Goal: Transaction & Acquisition: Purchase product/service

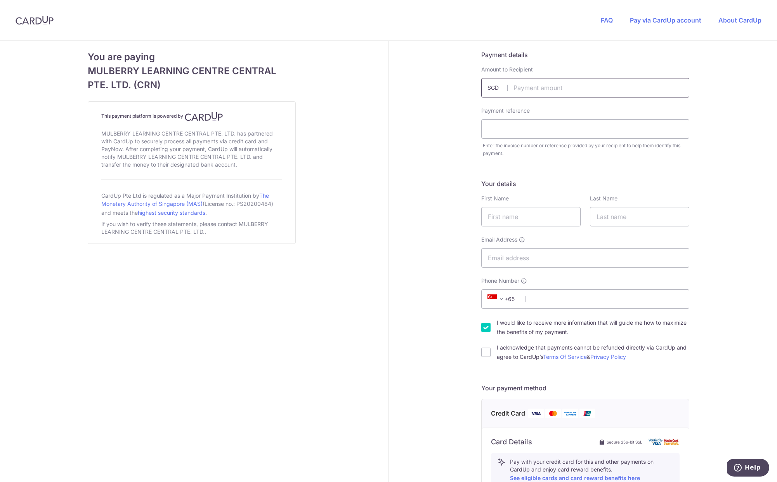
click at [548, 93] on input "text" at bounding box center [585, 87] width 208 height 19
click at [553, 88] on input "text" at bounding box center [585, 87] width 208 height 19
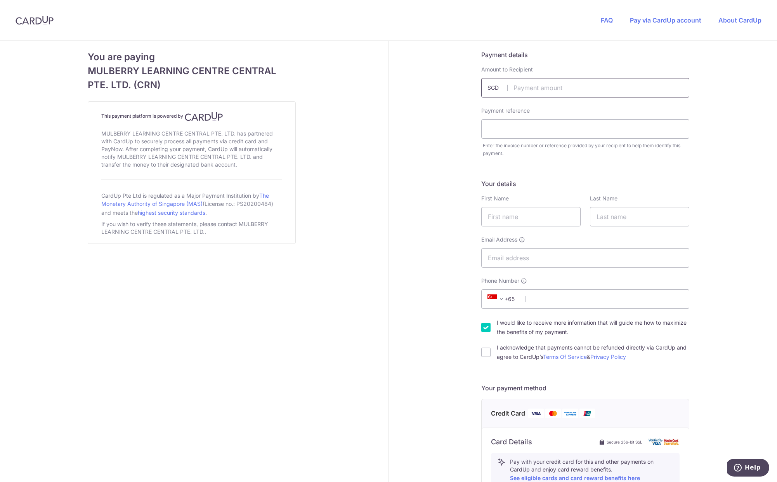
click at [555, 82] on input "text" at bounding box center [585, 87] width 208 height 19
type input "2441.60"
click at [556, 133] on input "text" at bounding box center [585, 128] width 208 height 19
click at [494, 128] on input "INV11135" at bounding box center [585, 128] width 208 height 19
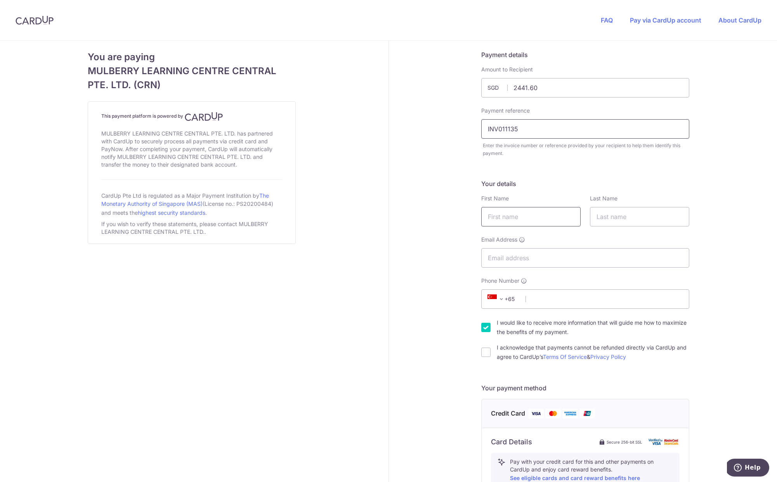
type input "INV011135"
click at [522, 212] on input "text" at bounding box center [530, 216] width 99 height 19
click at [524, 215] on input "text" at bounding box center [530, 216] width 99 height 19
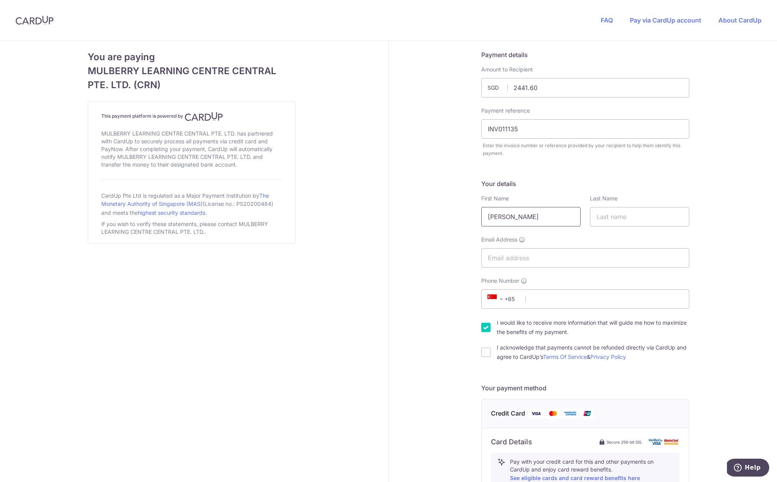
type input "David"
type input "F"
type input "Galera"
type input "dagaba7@gmail.com"
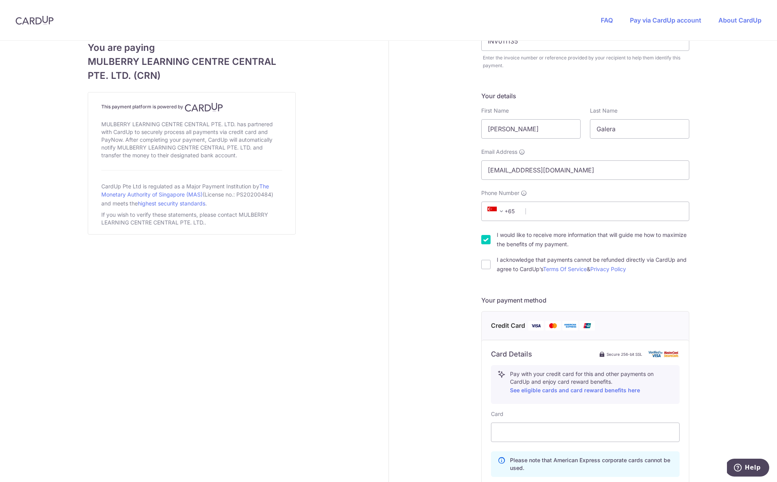
click at [490, 268] on div "I acknowledge that payments cannot be refunded directly via CardUp and agree to…" at bounding box center [585, 264] width 208 height 19
click at [489, 262] on div "I acknowledge that payments cannot be refunded directly via CardUp and agree to…" at bounding box center [585, 264] width 208 height 19
click at [483, 265] on input "I acknowledge that payments cannot be refunded directly via CardUp and agree to…" at bounding box center [485, 264] width 9 height 9
checkbox input "true"
click at [485, 242] on input "I would like to receive more information that will guide me how to maximize the…" at bounding box center [485, 239] width 9 height 9
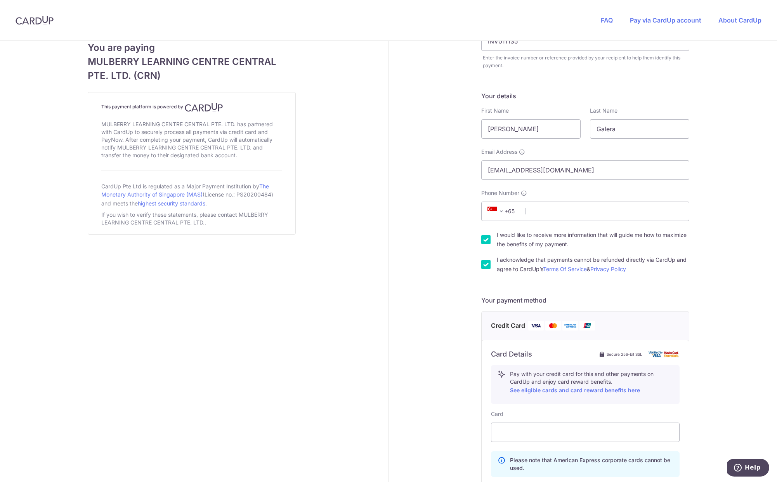
checkbox input "false"
click at [568, 210] on input "Phone Number" at bounding box center [585, 210] width 208 height 19
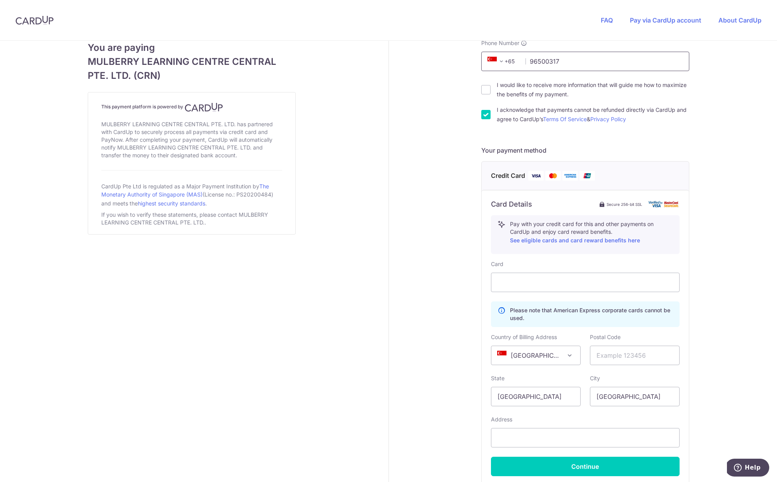
scroll to position [277, 0]
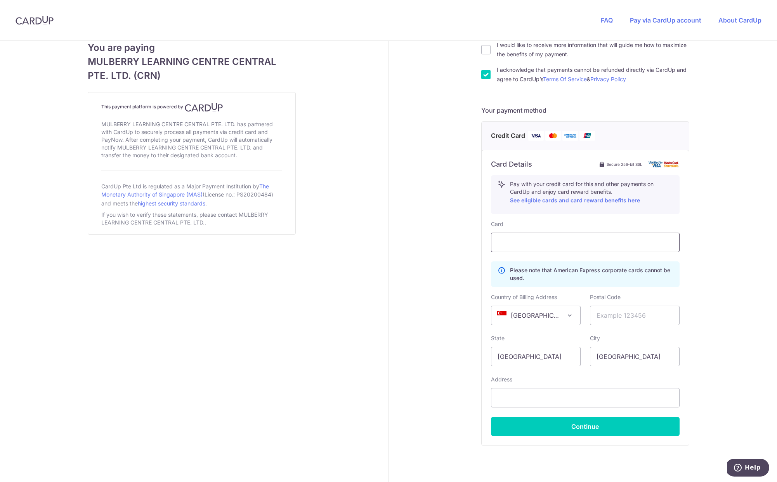
type input "96500317"
click at [560, 236] on div at bounding box center [585, 241] width 189 height 19
click at [617, 313] on input "text" at bounding box center [635, 314] width 90 height 19
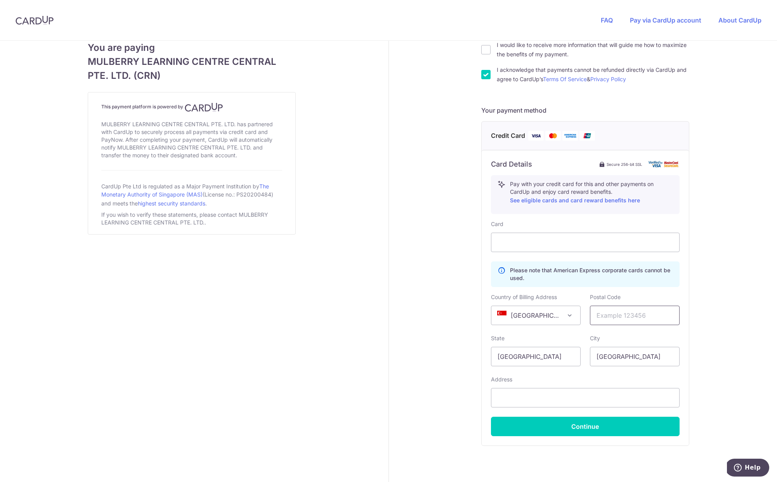
drag, startPoint x: 617, startPoint y: 313, endPoint x: 615, endPoint y: 304, distance: 9.6
click at [617, 313] on input "text" at bounding box center [635, 314] width 90 height 19
paste input "309421"
type input "309421"
click at [602, 431] on button "Continue" at bounding box center [585, 425] width 189 height 19
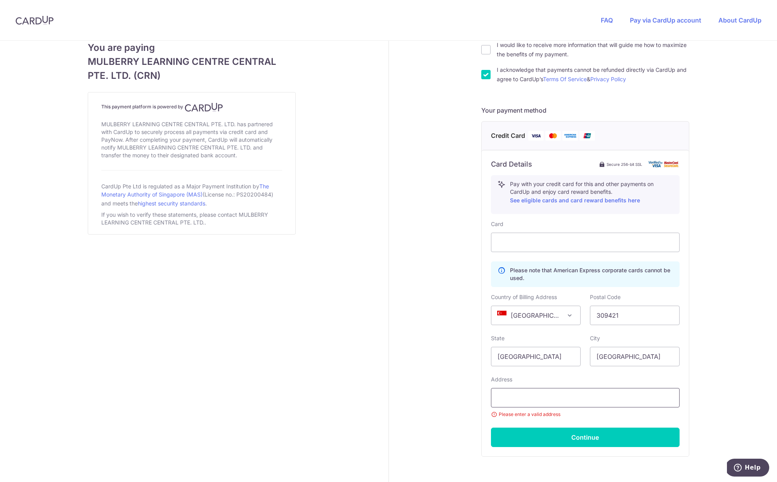
click at [520, 398] on input "text" at bounding box center [585, 397] width 189 height 19
paste input "18 Dunearn Road"
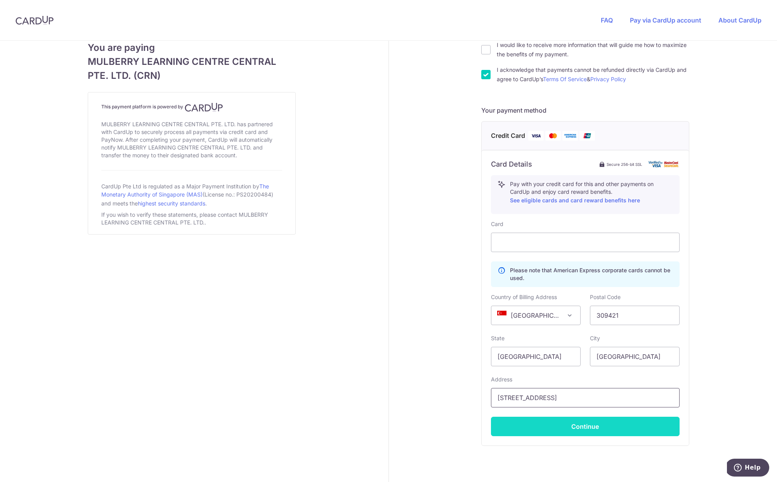
type input "18 Dunearn Road"
click at [571, 423] on button "Continue" at bounding box center [585, 425] width 189 height 19
type input "**** 2615"
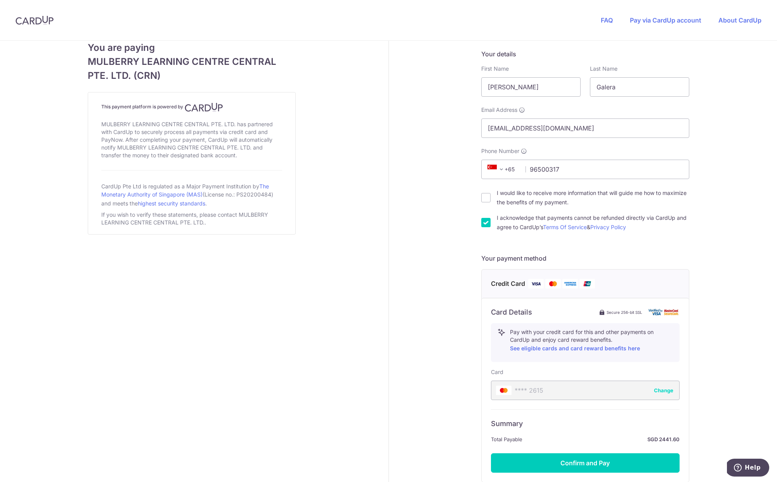
scroll to position [196, 0]
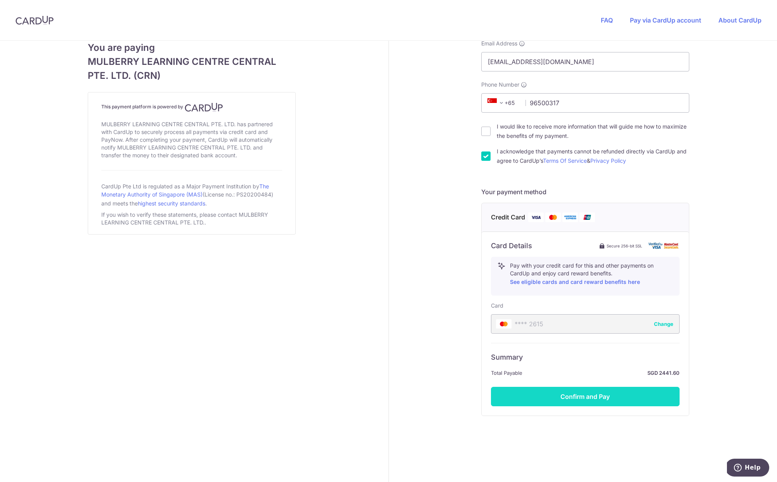
click at [619, 395] on button "Confirm and Pay" at bounding box center [585, 395] width 189 height 19
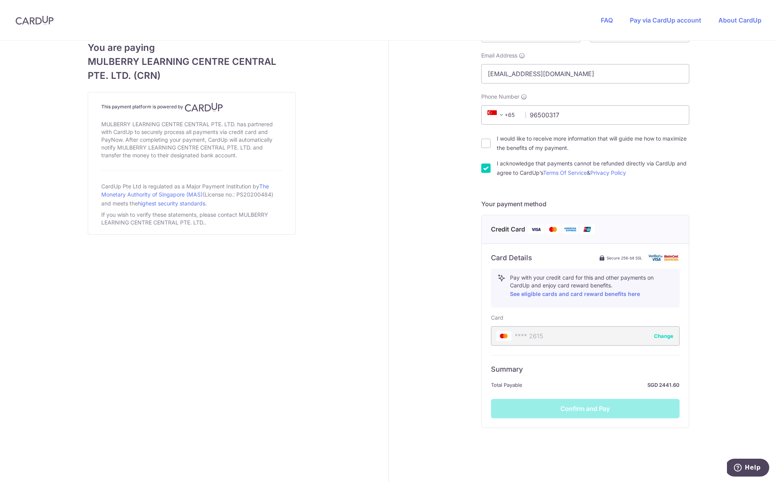
scroll to position [71, 0]
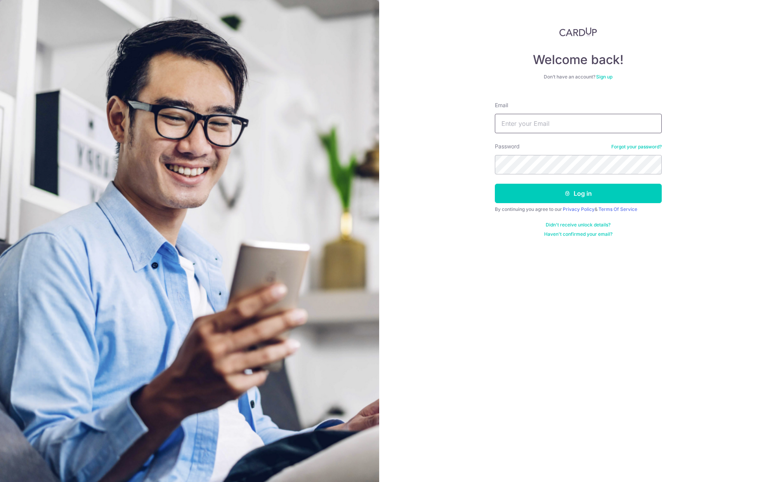
type input "[EMAIL_ADDRESS][DOMAIN_NAME]"
click at [584, 187] on button "Log in" at bounding box center [578, 193] width 167 height 19
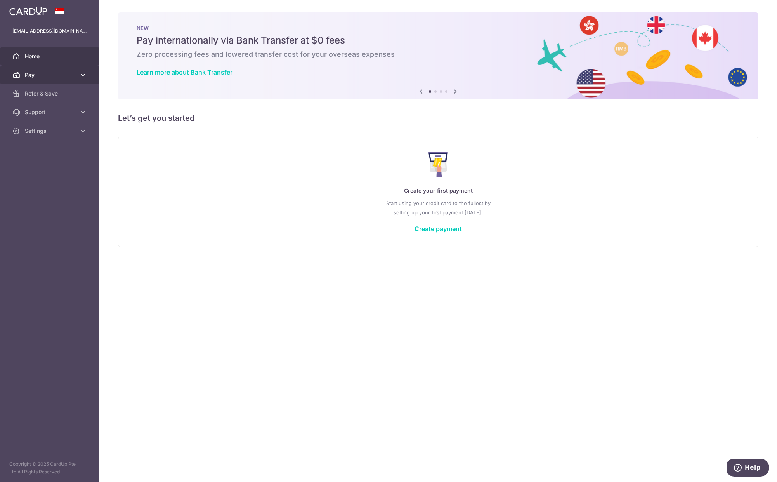
click at [38, 78] on span "Pay" at bounding box center [50, 75] width 51 height 8
click at [40, 95] on span "Payments" at bounding box center [50, 94] width 51 height 8
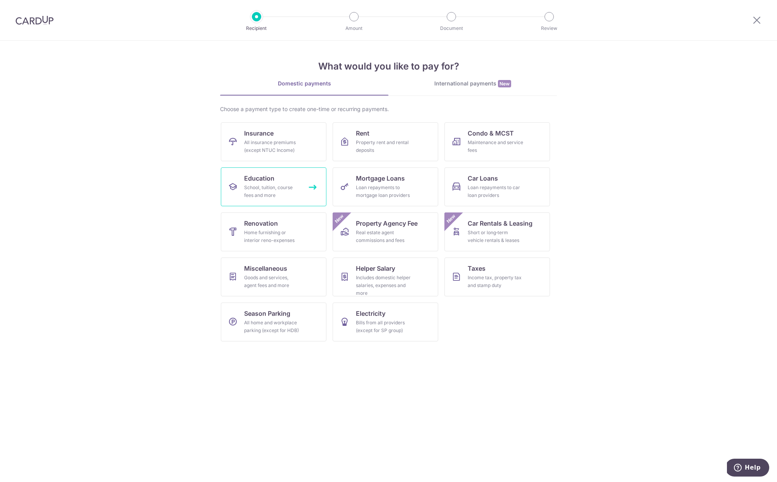
click at [277, 195] on div "School, tuition, course fees and more" at bounding box center [272, 192] width 56 height 16
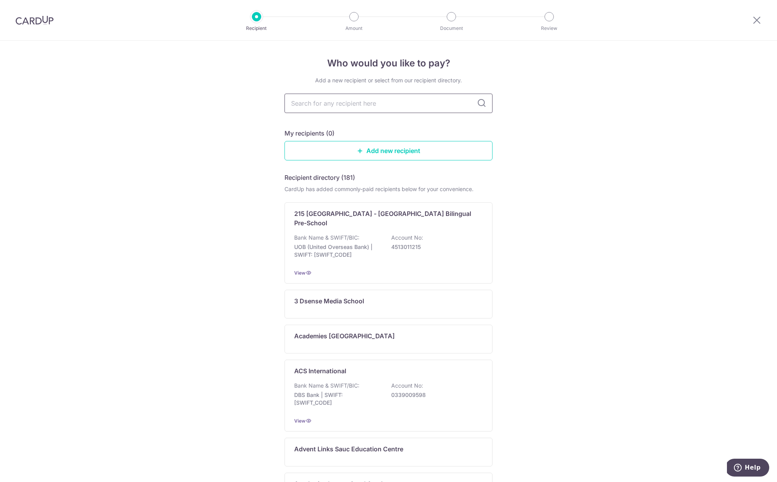
click at [360, 102] on input "text" at bounding box center [388, 103] width 208 height 19
click at [360, 103] on input "text" at bounding box center [388, 103] width 208 height 19
type input "cairn"
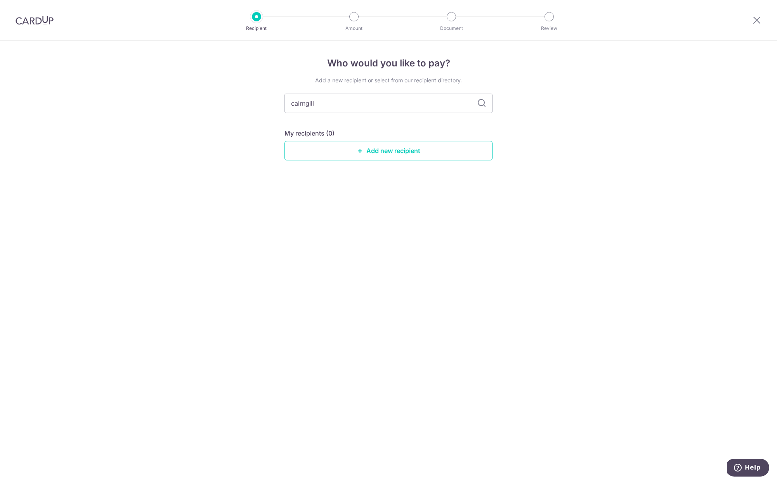
type input "cairngill"
type input "cairn"
type input "cairnhill"
click at [353, 104] on input "cairnhill" at bounding box center [388, 103] width 208 height 19
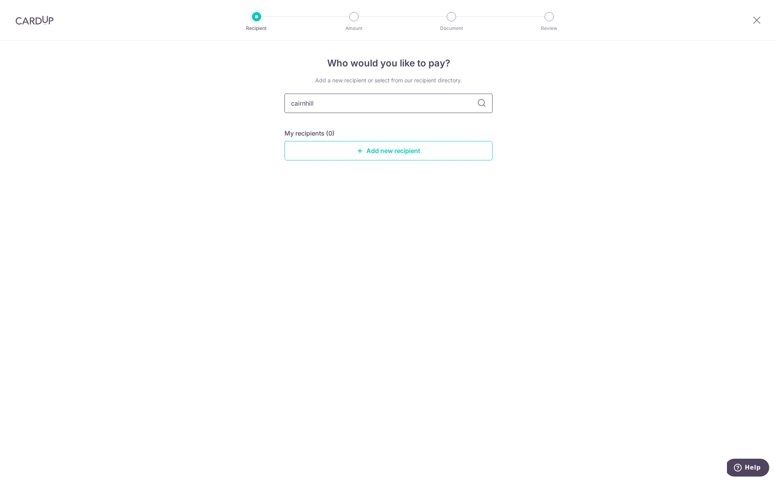
click at [353, 104] on input "cairnhill" at bounding box center [388, 103] width 208 height 19
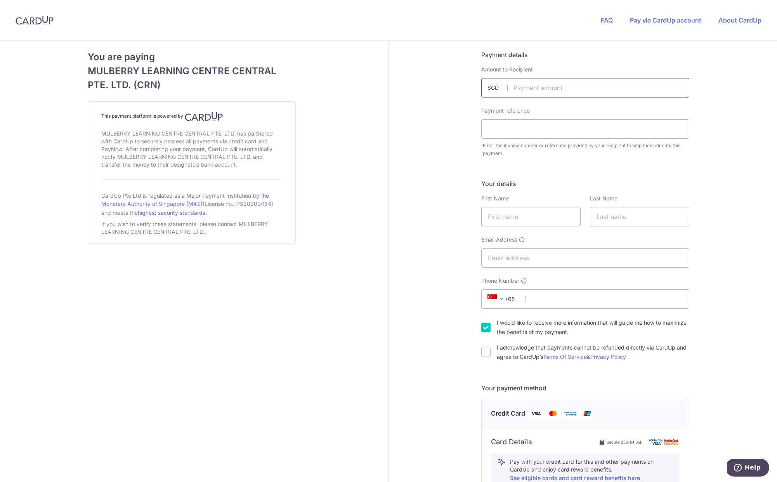
click at [566, 93] on input "text" at bounding box center [585, 87] width 208 height 19
click at [535, 88] on input "text" at bounding box center [585, 87] width 208 height 19
type input "130.80"
click at [535, 125] on input "text" at bounding box center [585, 128] width 208 height 19
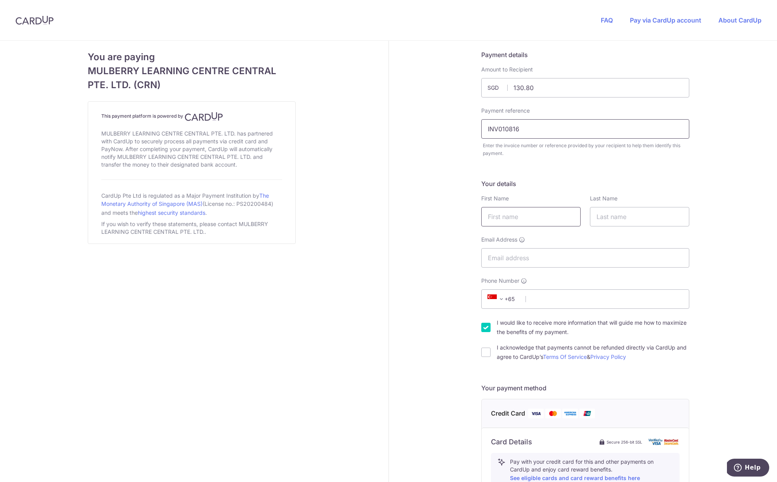
type input "INV010816"
click at [536, 218] on input "text" at bounding box center [530, 216] width 99 height 19
type input "David"
type input "Galera"
type input "dagaba7@gmail.com"
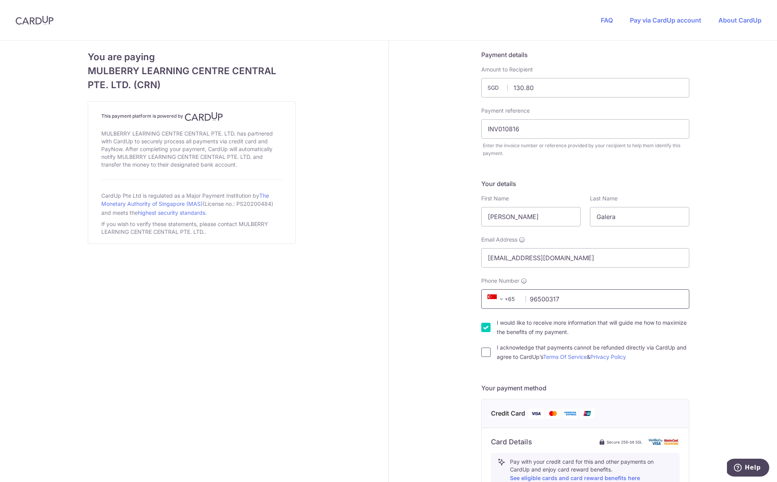
type input "96500317"
click at [481, 350] on input "I acknowledge that payments cannot be refunded directly via CardUp and agree to…" at bounding box center [485, 351] width 9 height 9
checkbox input "true"
click at [485, 327] on input "I would like to receive more information that will guide me how to maximize the…" at bounding box center [485, 326] width 9 height 9
checkbox input "false"
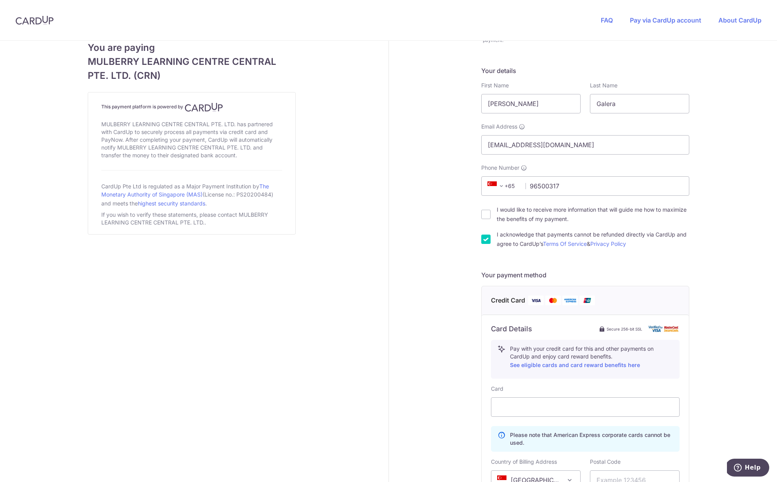
scroll to position [248, 0]
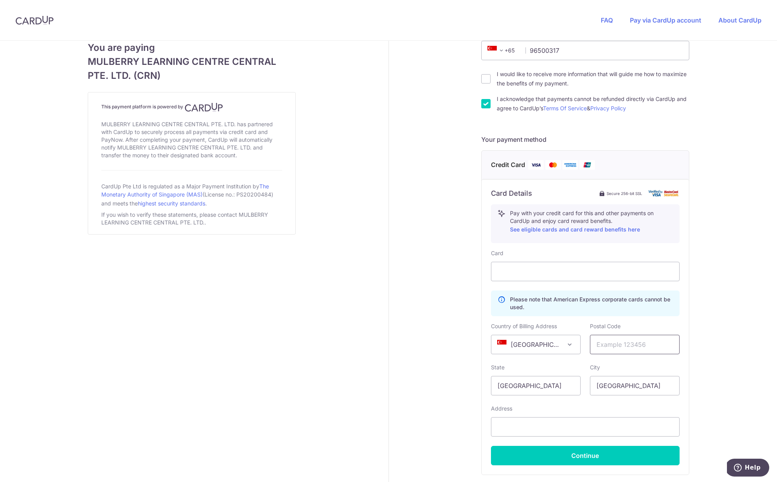
click at [604, 343] on input "text" at bounding box center [635, 343] width 90 height 19
type input "309421"
click at [596, 422] on input "text" at bounding box center [585, 426] width 189 height 19
paste input "18 Dunearn Road"
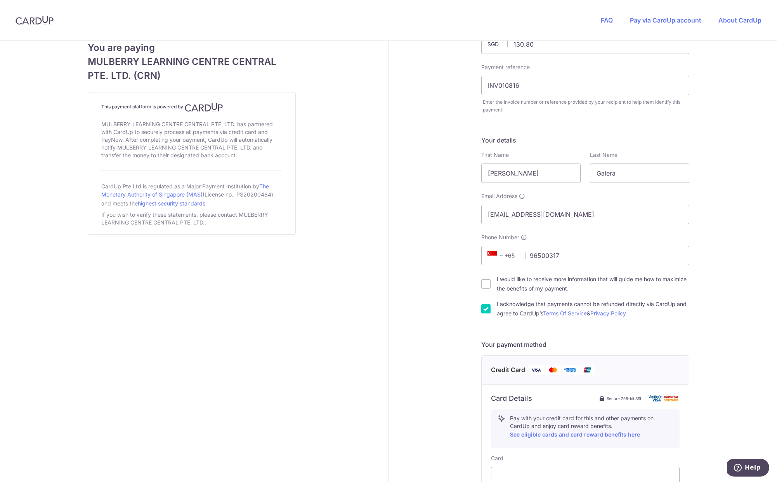
scroll to position [258, 0]
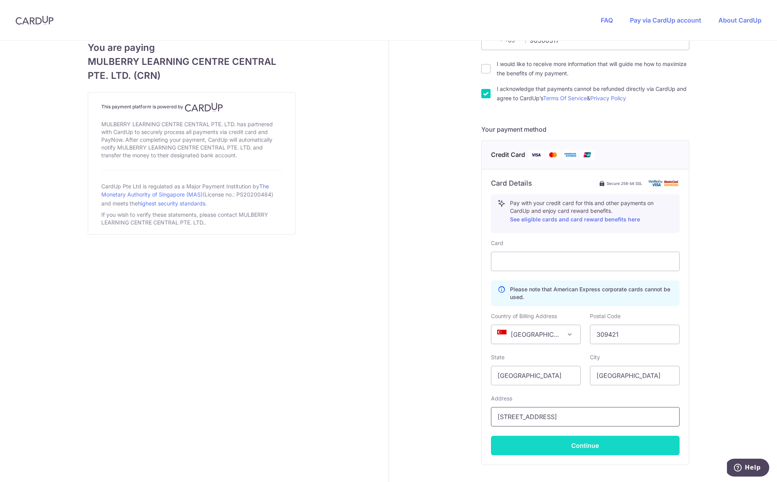
type input "18 Dunearn Road"
click at [623, 441] on button "Continue" at bounding box center [585, 444] width 189 height 19
type input "**** 2615"
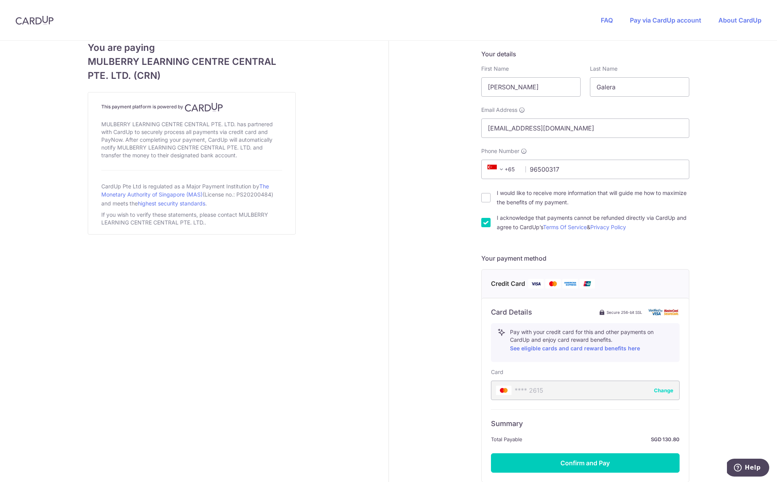
scroll to position [196, 0]
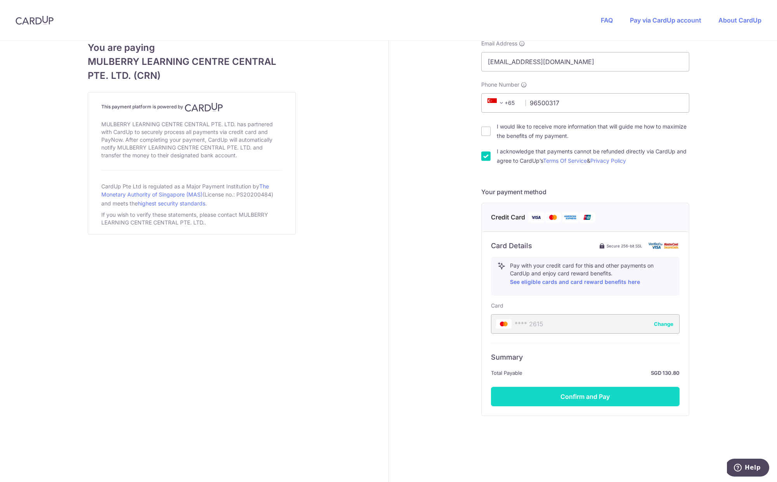
click at [602, 394] on button "Confirm and Pay" at bounding box center [585, 395] width 189 height 19
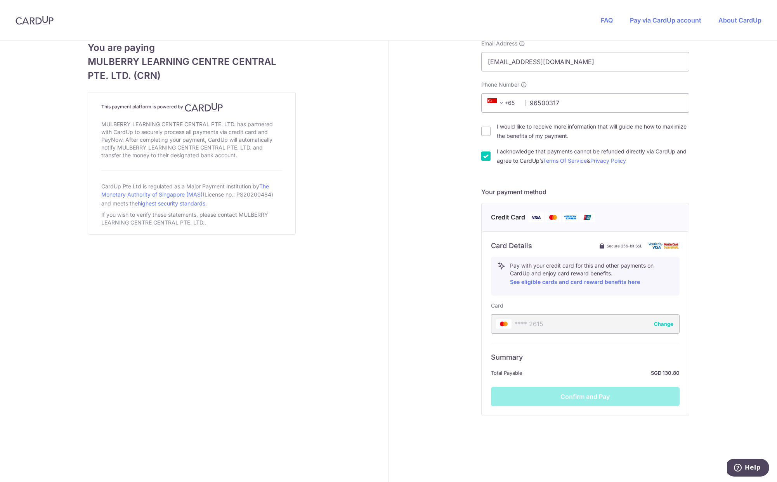
click at [751, 254] on div "Payment details Amount to Recipient 130.80 SGD Payment reference INV010816 Ente…" at bounding box center [585, 163] width 393 height 637
